Goal: Information Seeking & Learning: Learn about a topic

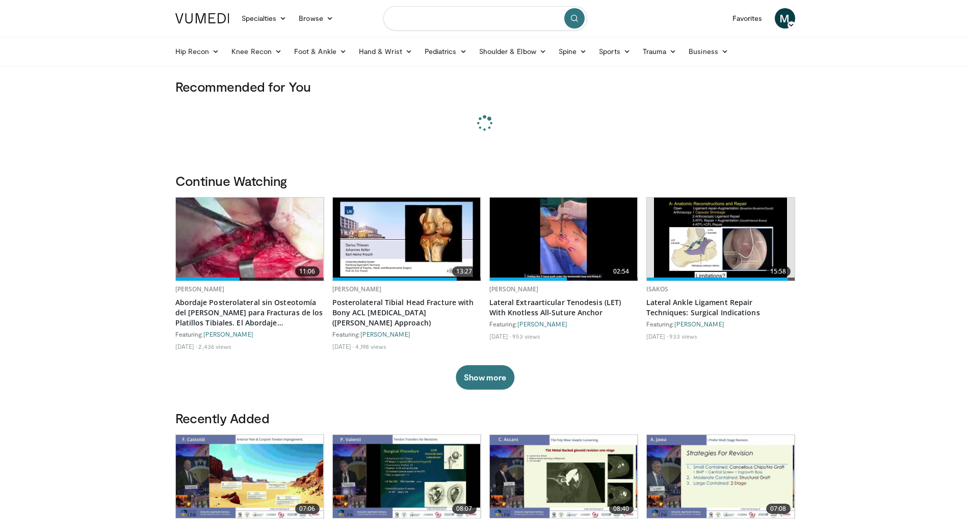
click at [433, 21] on input "Search topics, interventions" at bounding box center [485, 18] width 204 height 24
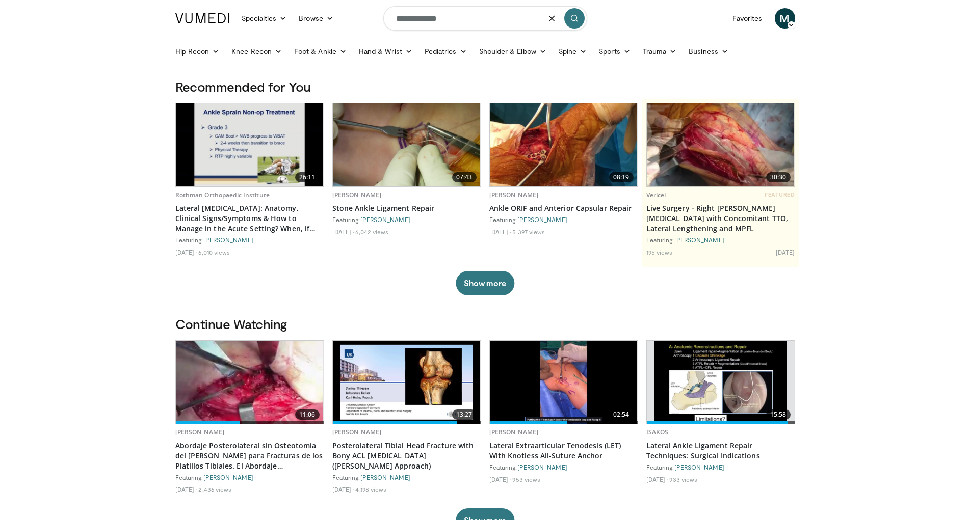
type input "**********"
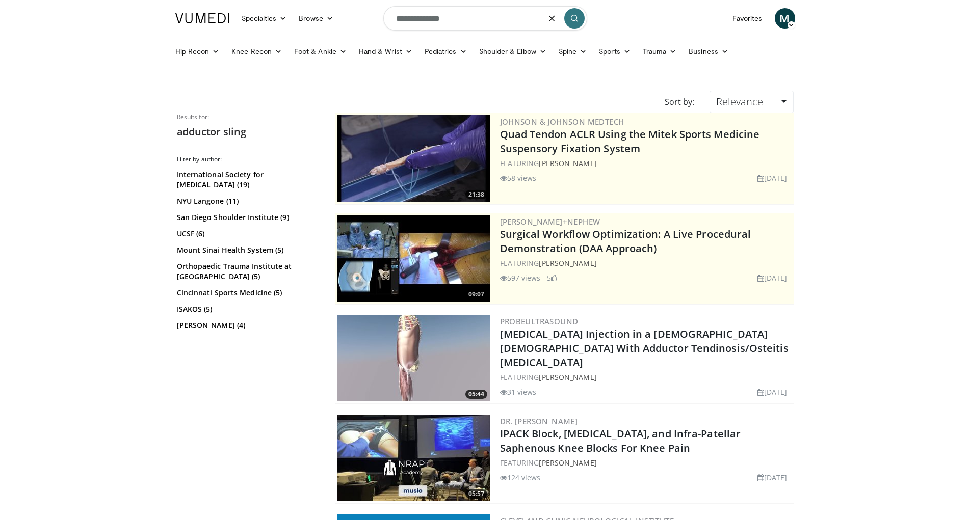
drag, startPoint x: 474, startPoint y: 19, endPoint x: 319, endPoint y: 23, distance: 155.5
click at [383, 23] on input "**********" at bounding box center [485, 18] width 204 height 24
type input "**********"
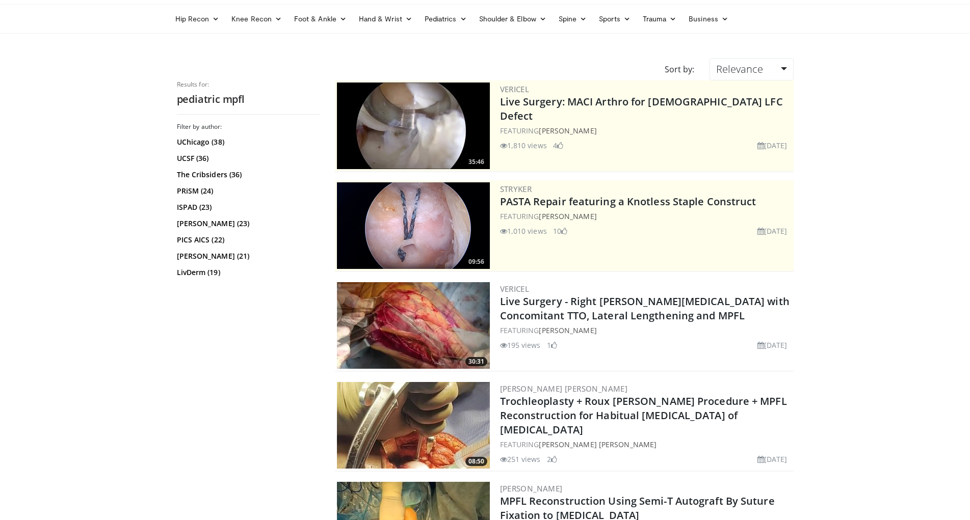
scroll to position [52, 0]
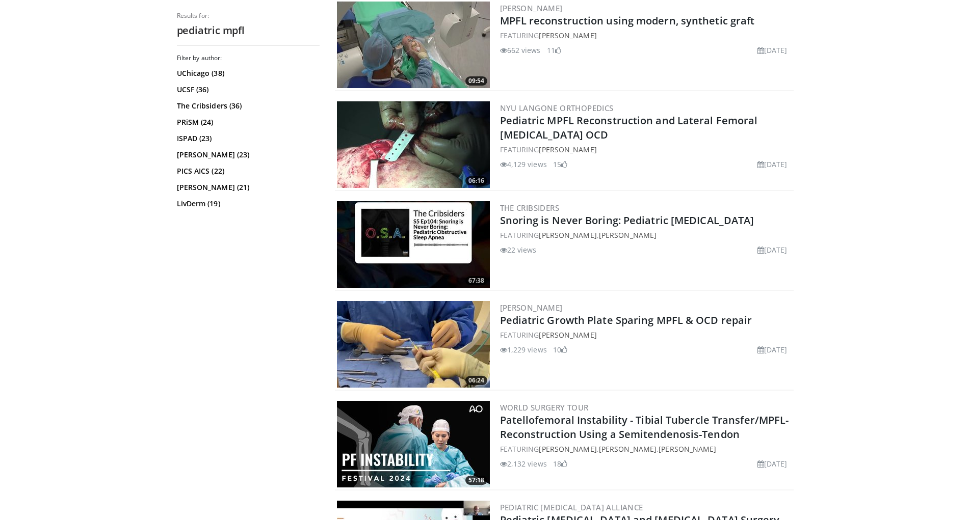
scroll to position [1144, 0]
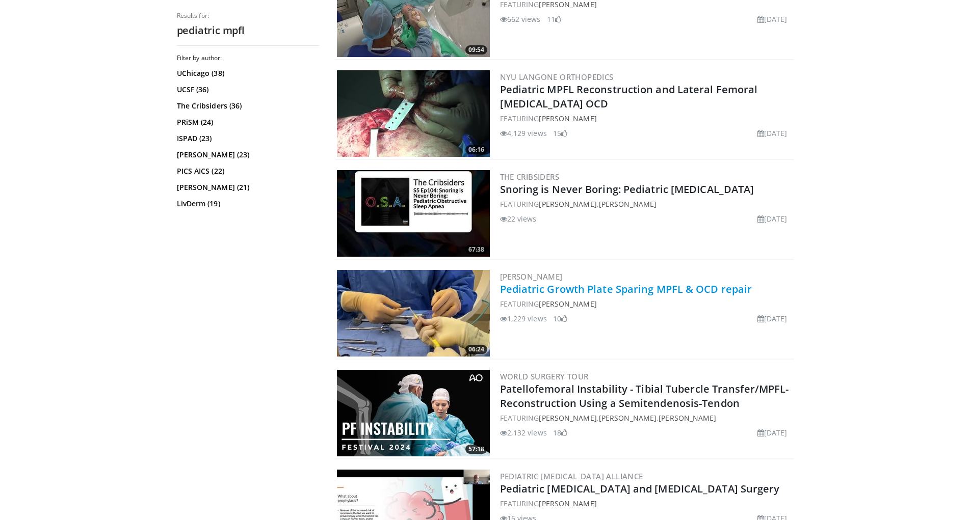
click at [614, 288] on link "Pediatric Growth Plate Sparing MPFL & OCD repair" at bounding box center [626, 289] width 252 height 14
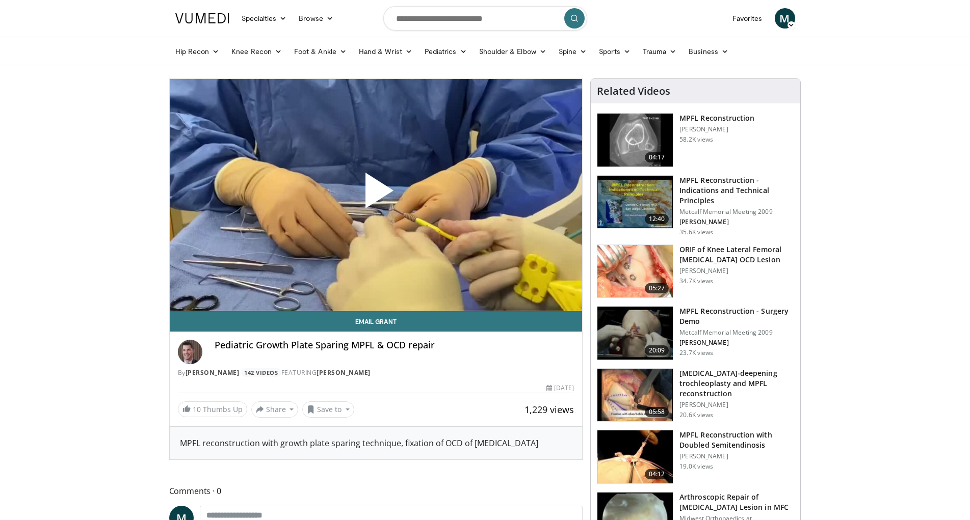
click at [376, 195] on span "Video Player" at bounding box center [376, 195] width 0 height 0
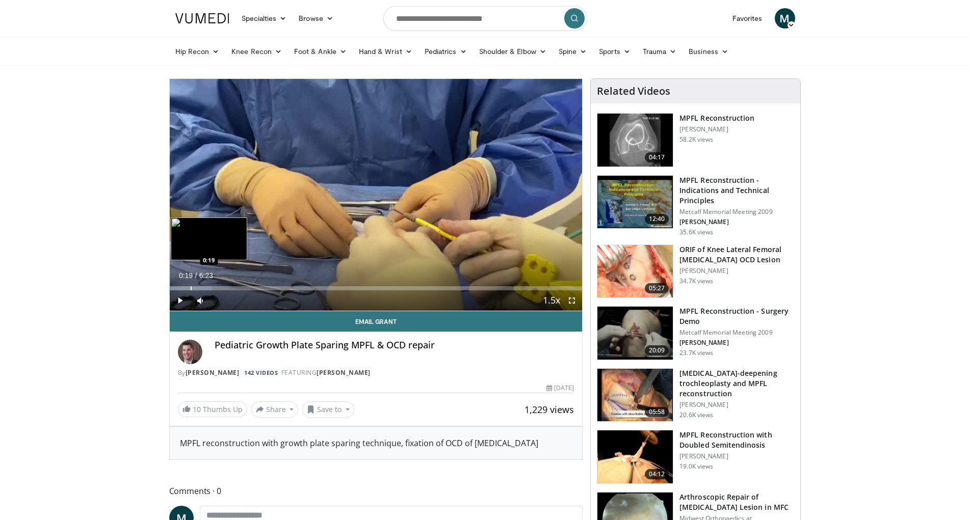
click at [190, 288] on div "Loaded : 10.34% 0:00 0:19" at bounding box center [376, 288] width 413 height 4
click at [200, 286] on div "Loaded : 15.67% 0:20 0:26" at bounding box center [376, 288] width 413 height 4
click at [220, 284] on div "Loaded : 20.89% 0:29 0:47" at bounding box center [376, 286] width 413 height 10
click at [234, 284] on div "Loaded : 28.45% 0:48 1:00" at bounding box center [376, 286] width 413 height 10
click at [573, 301] on span "Video Player" at bounding box center [572, 301] width 20 height 20
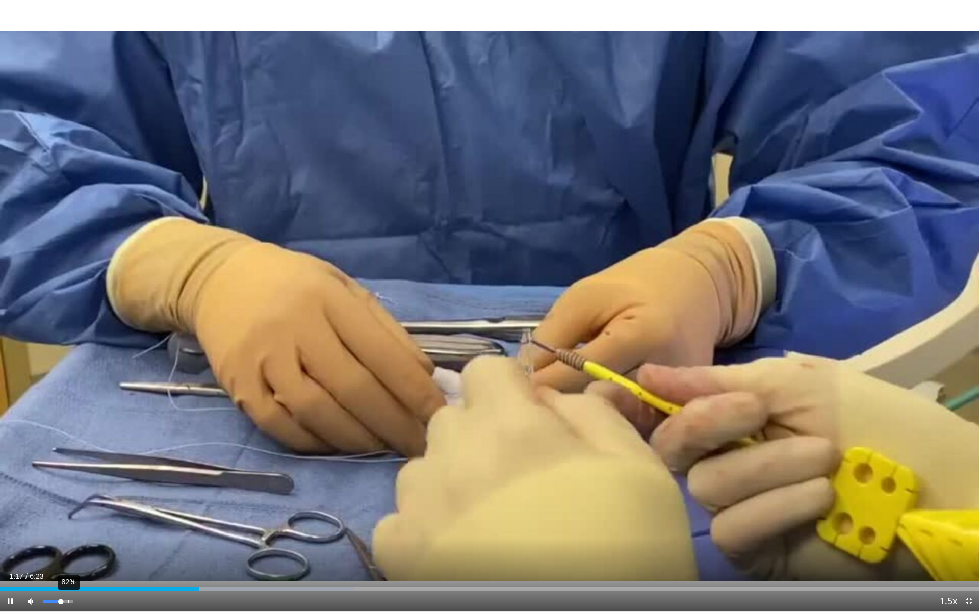
click at [67, 520] on div "82%" at bounding box center [57, 601] width 29 height 4
click at [71, 520] on div "95%" at bounding box center [57, 601] width 29 height 4
